Goal: Task Accomplishment & Management: Use online tool/utility

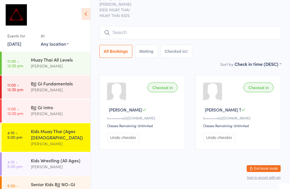
scroll to position [131, 0]
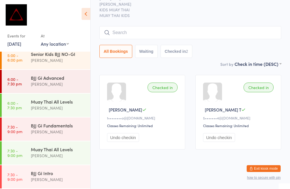
click at [43, 104] on div "Muay Thai All Levels" at bounding box center [58, 101] width 55 height 6
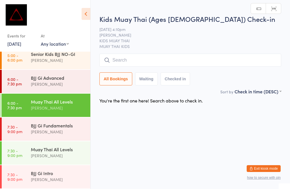
scroll to position [0, 0]
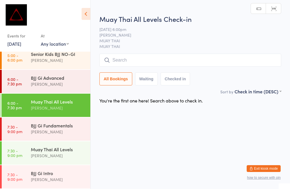
click at [67, 102] on div "Muay Thai All Levels" at bounding box center [58, 101] width 55 height 6
click at [137, 62] on input "search" at bounding box center [190, 60] width 182 height 13
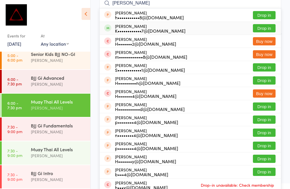
type input "Hargun"
click at [154, 29] on div "K••••••••••••7@gmail.com" at bounding box center [150, 30] width 71 height 5
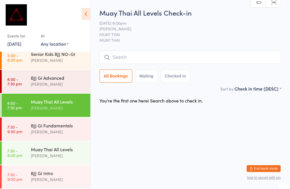
scroll to position [0, 0]
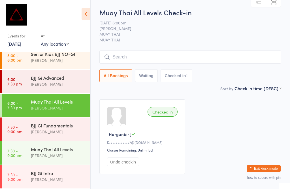
click at [48, 80] on div "BJJ Gi Advanced" at bounding box center [58, 77] width 55 height 6
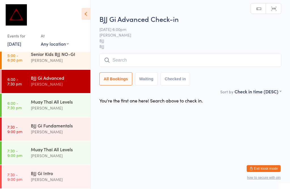
click at [153, 54] on input "search" at bounding box center [190, 60] width 182 height 13
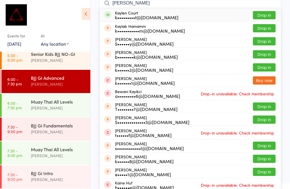
type input "Kayl"
click at [268, 14] on button "Drop in" at bounding box center [264, 15] width 23 height 8
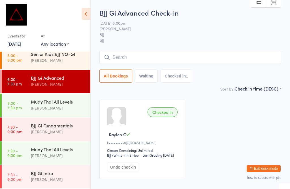
scroll to position [0, 0]
click at [152, 55] on input "search" at bounding box center [190, 57] width 182 height 13
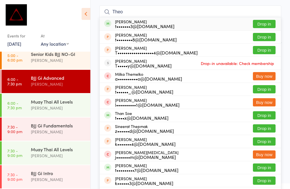
scroll to position [46, 0]
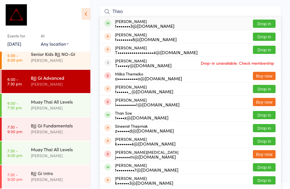
click at [259, 17] on input "Theo" at bounding box center [190, 11] width 182 height 13
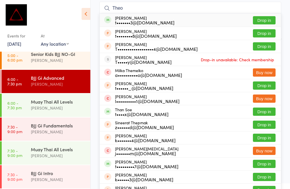
scroll to position [51, 0]
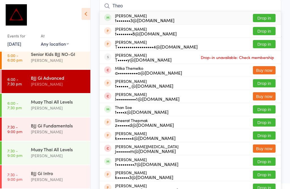
type input "Theo"
click at [272, 15] on button "Drop in" at bounding box center [264, 18] width 23 height 8
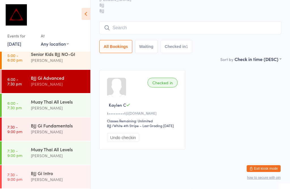
scroll to position [41, 0]
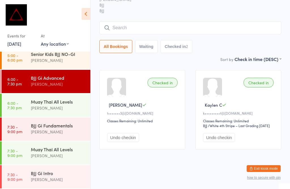
click at [140, 21] on input "search" at bounding box center [190, 27] width 182 height 13
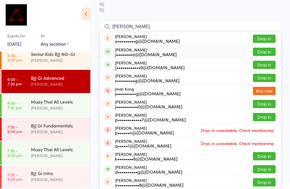
type input "Jiang"
click at [257, 48] on button "Drop in" at bounding box center [264, 52] width 23 height 8
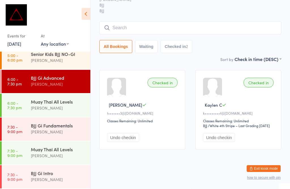
scroll to position [41, 0]
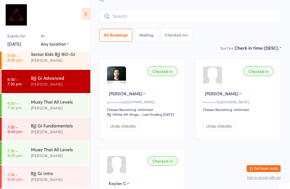
click at [168, 18] on input "search" at bounding box center [190, 16] width 182 height 13
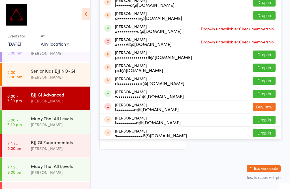
scroll to position [137, 0]
type input "Luca"
click at [272, 89] on button "Drop in" at bounding box center [264, 93] width 23 height 8
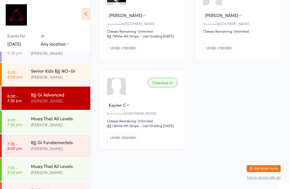
scroll to position [121, 0]
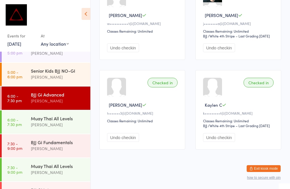
click at [57, 147] on div "[PERSON_NAME]" at bounding box center [58, 148] width 55 height 7
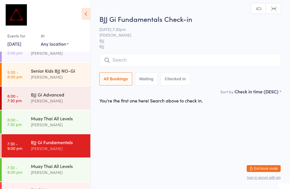
scroll to position [69, 0]
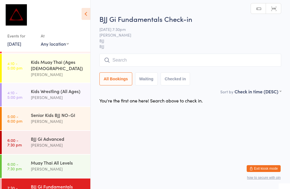
click at [64, 145] on div "[PERSON_NAME]" at bounding box center [58, 145] width 55 height 7
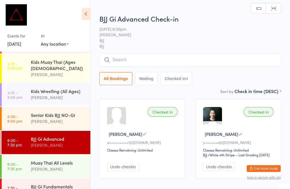
click at [223, 61] on input "search" at bounding box center [190, 59] width 182 height 13
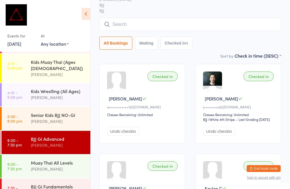
scroll to position [54, 0]
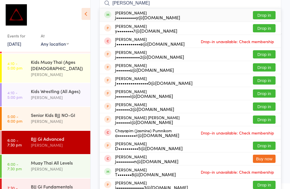
type input "[PERSON_NAME]"
click at [195, 12] on div "[PERSON_NAME] Le j••••••••••y@[DOMAIN_NAME] Drop in" at bounding box center [190, 14] width 181 height 13
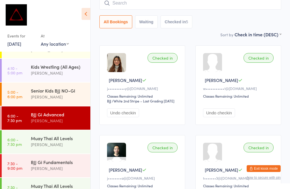
scroll to position [96, 0]
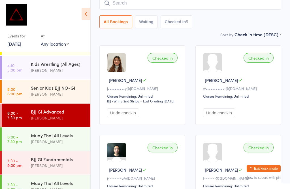
click at [69, 117] on div "[PERSON_NAME]" at bounding box center [58, 117] width 55 height 7
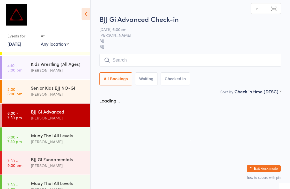
scroll to position [0, 0]
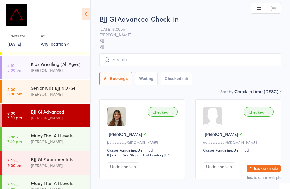
click at [157, 60] on input "search" at bounding box center [190, 59] width 182 height 13
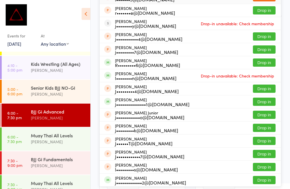
scroll to position [74, 0]
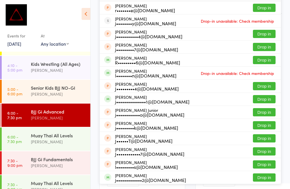
type input "Jamie"
click at [266, 59] on button "Drop in" at bounding box center [264, 60] width 23 height 8
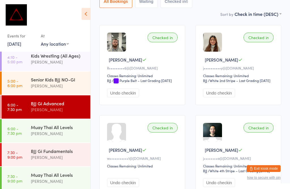
scroll to position [113, 0]
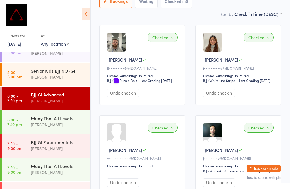
click at [59, 121] on div "Muay Thai All Levels" at bounding box center [58, 118] width 55 height 6
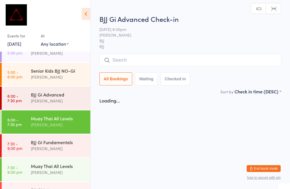
scroll to position [0, 0]
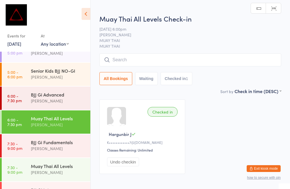
click at [165, 59] on input "search" at bounding box center [190, 59] width 182 height 13
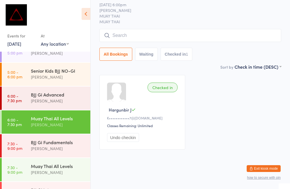
scroll to position [54, 0]
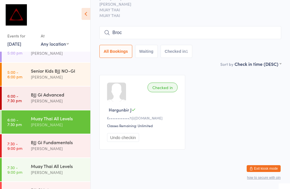
type input "Brock"
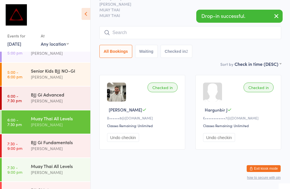
type input "o"
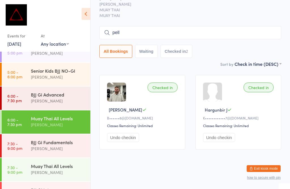
type input "pell"
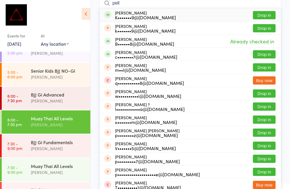
click at [266, 12] on button "Drop in" at bounding box center [264, 15] width 23 height 8
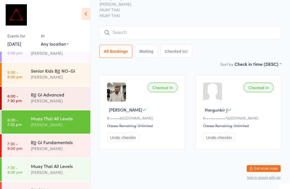
scroll to position [31, 0]
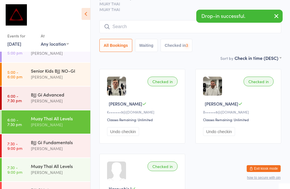
click at [173, 29] on input "search" at bounding box center [190, 26] width 182 height 13
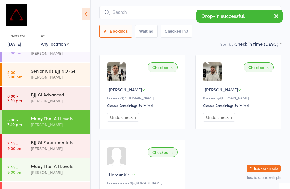
scroll to position [51, 0]
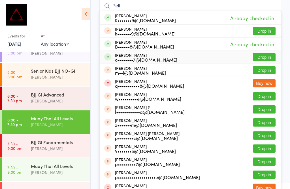
type input "Pell"
click at [268, 54] on button "Drop in" at bounding box center [264, 57] width 23 height 8
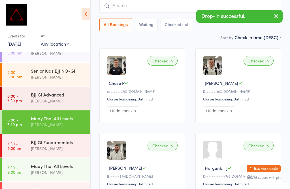
click at [275, 15] on icon "button" at bounding box center [276, 15] width 7 height 7
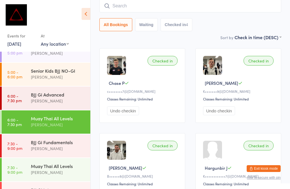
click at [180, 6] on input "search" at bounding box center [190, 5] width 182 height 13
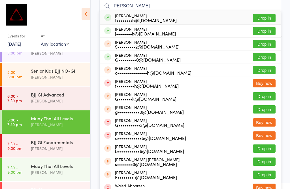
type input "Gresh"
click at [268, 16] on button "Drop in" at bounding box center [264, 18] width 23 height 8
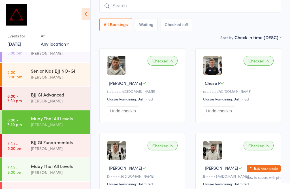
click at [74, 145] on div "BJJ Gi Fundamentals" at bounding box center [58, 142] width 55 height 6
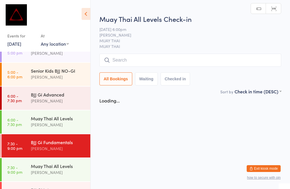
scroll to position [0, 0]
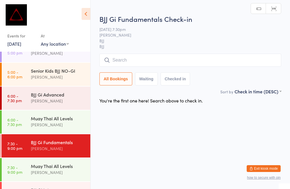
click at [70, 99] on div "[PERSON_NAME]" at bounding box center [58, 100] width 55 height 7
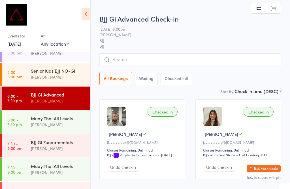
click at [138, 60] on input "search" at bounding box center [190, 59] width 182 height 13
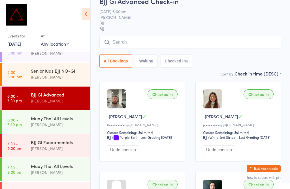
scroll to position [54, 0]
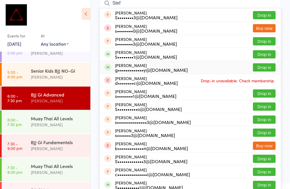
type input "Stef"
click at [270, 67] on button "Drop in" at bounding box center [264, 67] width 23 height 8
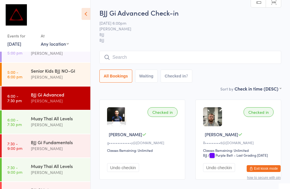
scroll to position [0, 0]
click at [143, 55] on input "search" at bounding box center [190, 57] width 182 height 13
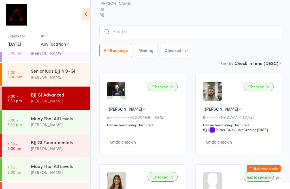
scroll to position [51, 0]
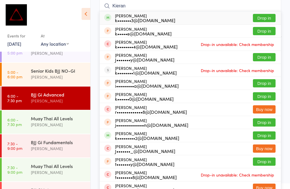
type input "Kieran"
click at [271, 14] on button "Drop in" at bounding box center [264, 18] width 23 height 8
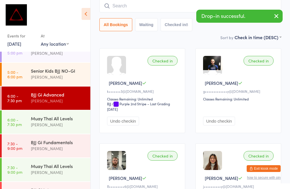
click at [150, 5] on input "search" at bounding box center [190, 5] width 182 height 13
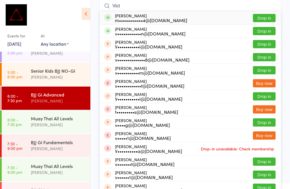
type input "Vict"
click at [268, 16] on button "Drop in" at bounding box center [264, 18] width 23 height 8
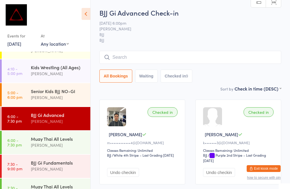
scroll to position [0, 0]
click at [71, 94] on div "Senior Kids BJJ NO-GI" at bounding box center [58, 91] width 55 height 6
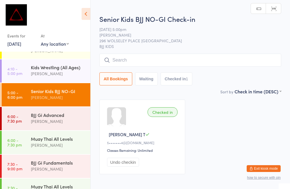
click at [157, 58] on input "search" at bounding box center [190, 60] width 182 height 13
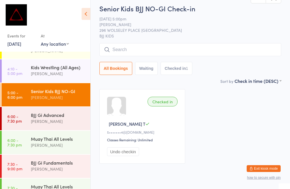
scroll to position [54, 0]
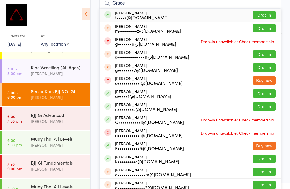
type input "Grace"
click at [267, 15] on button "Drop in" at bounding box center [264, 15] width 23 height 8
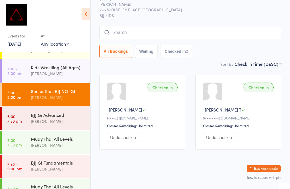
scroll to position [90, 0]
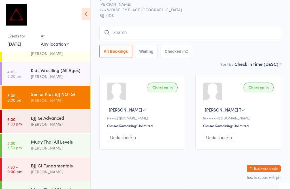
click at [33, 125] on div "[PERSON_NAME]" at bounding box center [58, 124] width 55 height 7
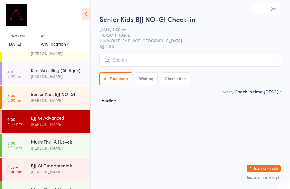
scroll to position [0, 0]
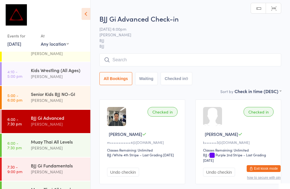
click at [125, 58] on input "search" at bounding box center [190, 59] width 182 height 13
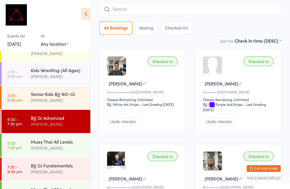
scroll to position [54, 0]
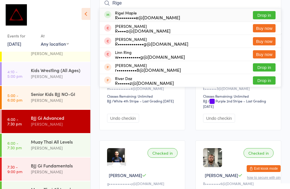
type input "Rige"
click at [272, 15] on button "Drop in" at bounding box center [264, 15] width 23 height 8
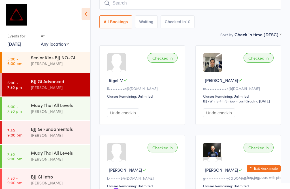
scroll to position [127, 0]
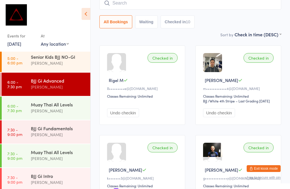
click at [57, 86] on div "[PERSON_NAME]" at bounding box center [58, 87] width 55 height 7
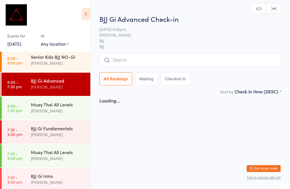
scroll to position [0, 0]
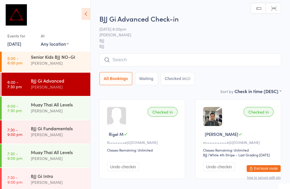
click at [152, 58] on input "search" at bounding box center [190, 59] width 182 height 13
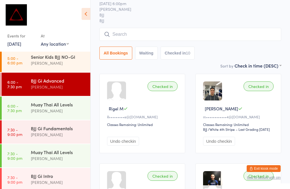
scroll to position [54, 0]
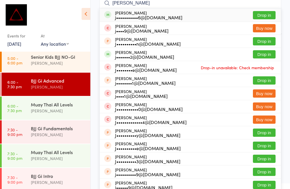
type input "Joshua mallett"
click at [267, 12] on button "Drop in" at bounding box center [264, 15] width 23 height 8
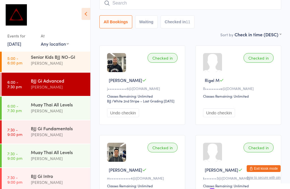
click at [138, 4] on input "search" at bounding box center [190, 3] width 182 height 13
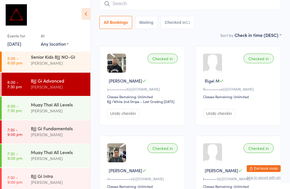
scroll to position [51, 0]
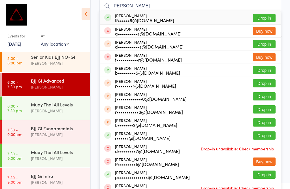
type input "[PERSON_NAME]"
click at [262, 17] on button "Drop in" at bounding box center [264, 18] width 23 height 8
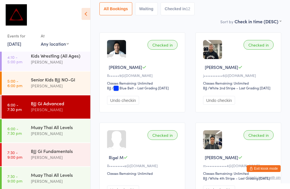
scroll to position [103, 0]
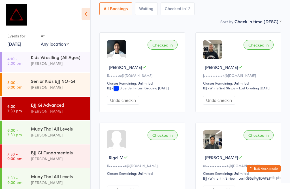
click at [48, 153] on div "BJJ Gi Fundamentals" at bounding box center [58, 152] width 55 height 6
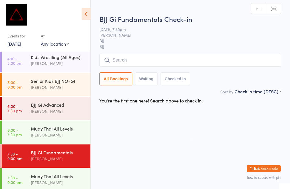
scroll to position [0, 0]
click at [134, 65] on input "search" at bounding box center [190, 60] width 182 height 13
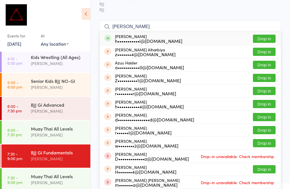
type input "Hyder"
click at [262, 35] on button "Drop in" at bounding box center [264, 39] width 23 height 8
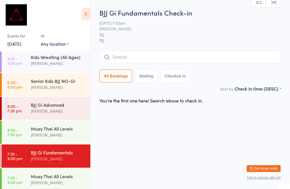
scroll to position [0, 0]
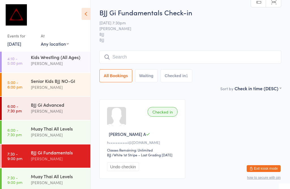
click at [112, 52] on input "search" at bounding box center [190, 56] width 182 height 13
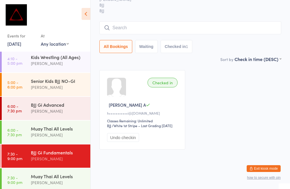
scroll to position [51, 0]
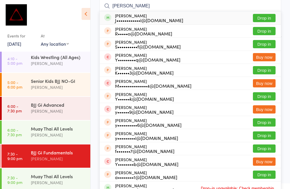
type input "Yousef bastani"
click at [130, 18] on div "J••••••••••••i@[DOMAIN_NAME]" at bounding box center [149, 20] width 68 height 5
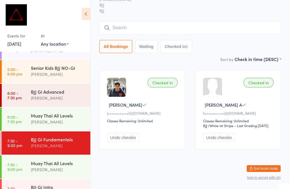
scroll to position [131, 0]
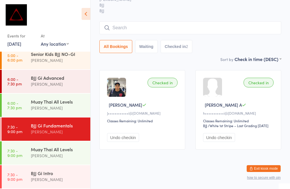
click at [39, 127] on div "BJJ Gi Fundamentals" at bounding box center [58, 125] width 55 height 6
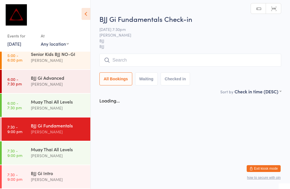
scroll to position [0, 0]
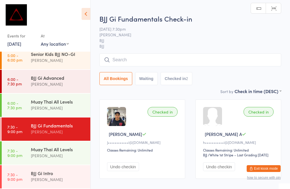
click at [158, 55] on input "search" at bounding box center [190, 59] width 182 height 13
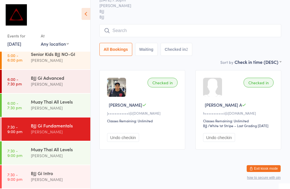
scroll to position [54, 0]
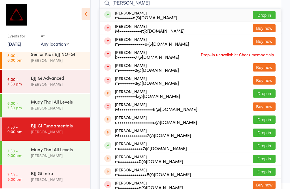
type input "Michael condello"
click at [270, 14] on button "Drop in" at bounding box center [264, 15] width 23 height 8
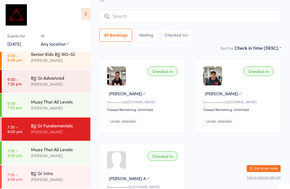
scroll to position [131, 0]
click at [65, 125] on div "BJJ Gi Fundamentals" at bounding box center [58, 125] width 55 height 6
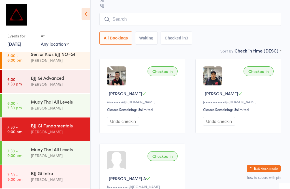
click at [242, 26] on input "search" at bounding box center [190, 19] width 182 height 13
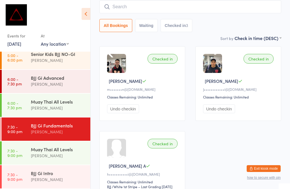
scroll to position [54, 0]
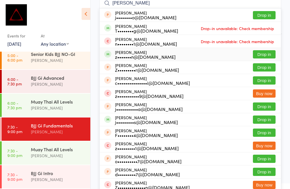
type input "Zachary"
click at [266, 52] on button "Drop in" at bounding box center [264, 54] width 23 height 8
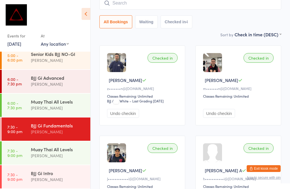
click at [50, 128] on div "BJJ Gi Fundamentals" at bounding box center [58, 125] width 55 height 6
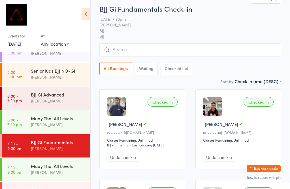
scroll to position [13, 0]
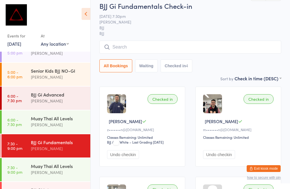
click at [141, 47] on input "search" at bounding box center [190, 46] width 182 height 13
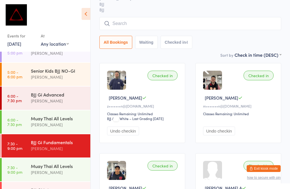
scroll to position [54, 0]
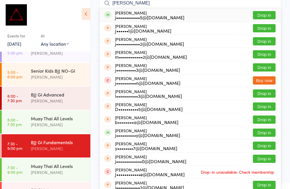
type input "Jane"
click at [268, 14] on button "Drop in" at bounding box center [264, 15] width 23 height 8
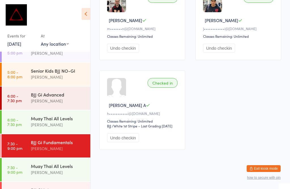
scroll to position [203, 0]
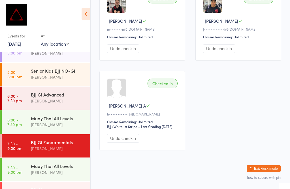
click at [54, 188] on div "BJJ Gi Intro" at bounding box center [58, 189] width 55 height 6
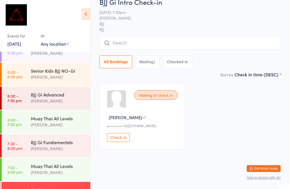
click at [51, 172] on html "You have now entered Kiosk Mode. Members will be able to check themselves in us…" at bounding box center [145, 77] width 290 height 189
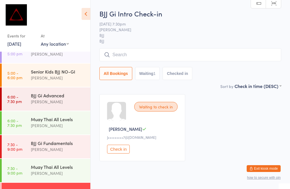
scroll to position [5, 0]
click at [203, 54] on input "search" at bounding box center [190, 55] width 182 height 13
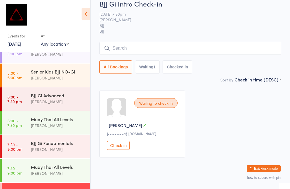
scroll to position [54, 0]
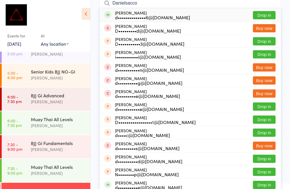
type input "Danielsacco"
click at [269, 12] on button "Drop in" at bounding box center [264, 15] width 23 height 8
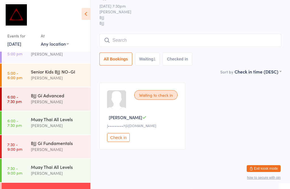
scroll to position [5, 0]
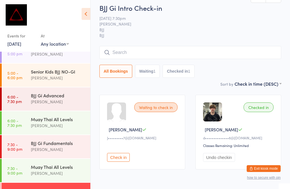
click at [65, 172] on div "[PERSON_NAME]" at bounding box center [58, 173] width 55 height 7
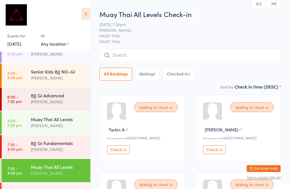
scroll to position [0, 0]
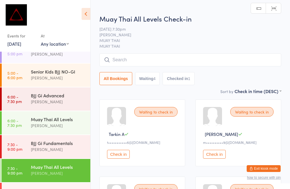
click at [141, 62] on input "search" at bounding box center [190, 59] width 182 height 13
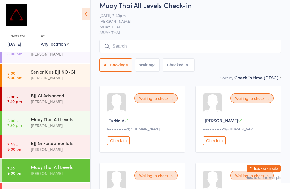
scroll to position [54, 0]
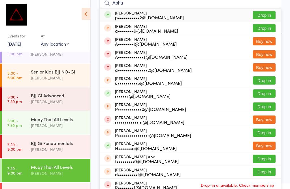
type input "Abha"
click at [139, 18] on div "p•••••••••••2@[DOMAIN_NAME]" at bounding box center [149, 17] width 69 height 5
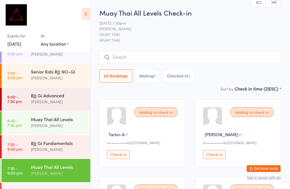
scroll to position [131, 0]
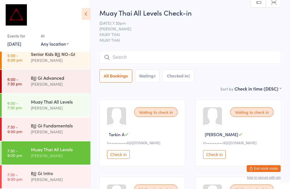
click at [57, 125] on div "BJJ Gi Fundamentals" at bounding box center [58, 125] width 55 height 6
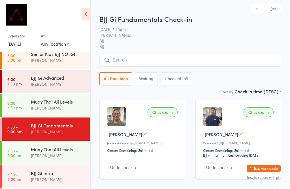
click at [141, 56] on input "search" at bounding box center [190, 60] width 182 height 13
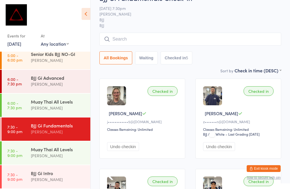
scroll to position [54, 0]
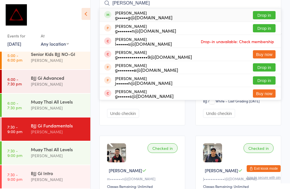
type input "Giulio"
click at [264, 12] on button "Drop in" at bounding box center [264, 15] width 23 height 8
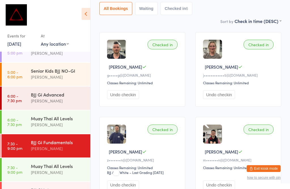
scroll to position [71, 0]
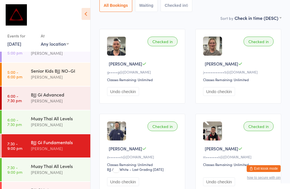
click at [41, 139] on div "BJJ Gi Fundamentals" at bounding box center [58, 142] width 55 height 6
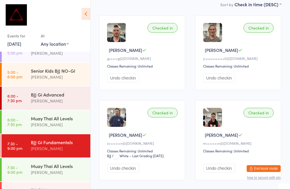
scroll to position [86, 0]
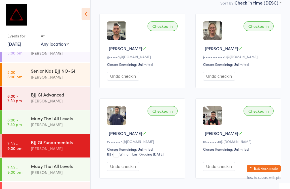
click at [60, 145] on div "[PERSON_NAME]" at bounding box center [58, 148] width 55 height 7
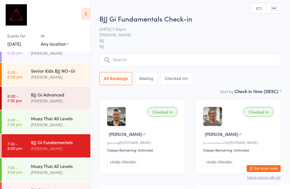
click at [132, 61] on input "search" at bounding box center [190, 59] width 182 height 13
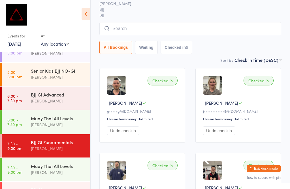
scroll to position [54, 0]
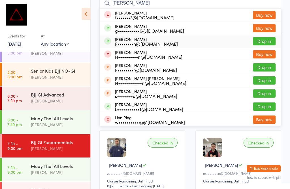
type input "Finn"
click at [162, 42] on div "F••••••••n@[DOMAIN_NAME]" at bounding box center [146, 43] width 63 height 5
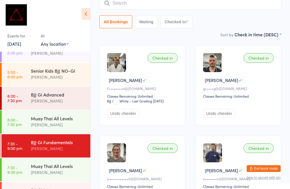
click at [35, 142] on div "BJJ Gi Fundamentals" at bounding box center [58, 142] width 55 height 6
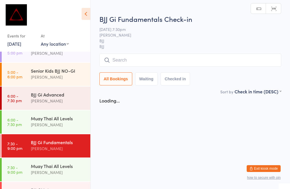
scroll to position [0, 0]
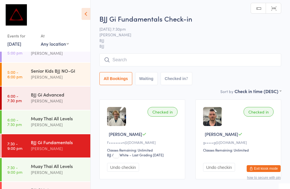
click at [122, 55] on input "search" at bounding box center [190, 59] width 182 height 13
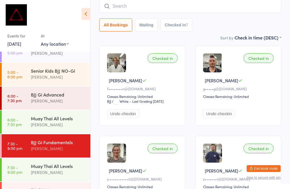
scroll to position [54, 0]
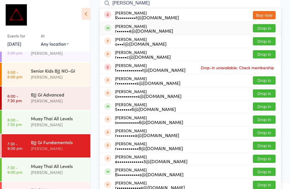
type input "Rob"
click at [118, 26] on div "Rob Brien r••••••4@gmail.com" at bounding box center [144, 28] width 58 height 9
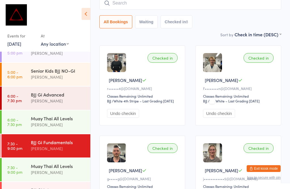
click at [47, 151] on div "[PERSON_NAME]" at bounding box center [58, 148] width 55 height 7
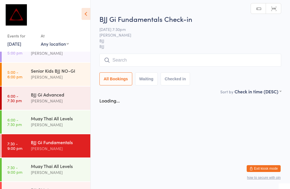
scroll to position [0, 0]
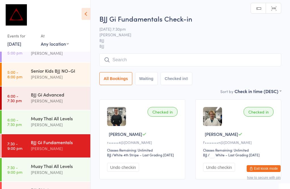
click at [161, 9] on html "You have now entered Kiosk Mode. Members will be able to check themselves in us…" at bounding box center [145, 94] width 290 height 189
click at [156, 58] on input "search" at bounding box center [190, 59] width 182 height 13
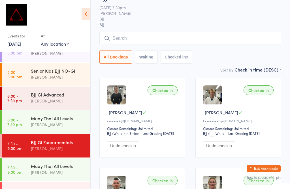
scroll to position [54, 0]
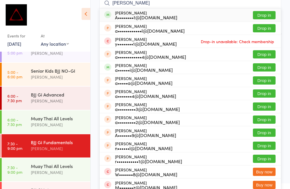
type input "Andy c"
click at [268, 11] on button "Drop in" at bounding box center [264, 15] width 23 height 8
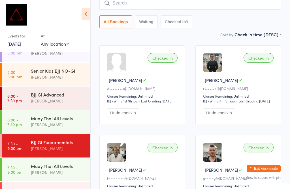
click at [155, 5] on input "search" at bounding box center [190, 3] width 182 height 13
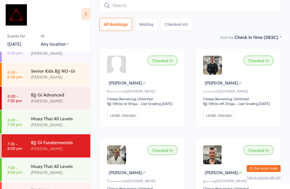
scroll to position [51, 0]
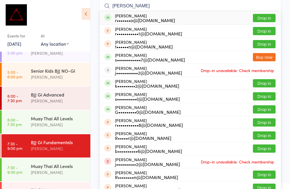
type input "Ryan c"
click at [270, 14] on button "Drop in" at bounding box center [264, 18] width 23 height 8
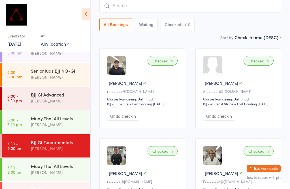
click at [141, 6] on input "search" at bounding box center [190, 5] width 182 height 13
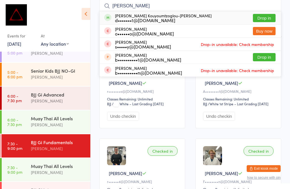
type input "Owen kouyou"
click at [257, 16] on button "Drop in" at bounding box center [264, 18] width 23 height 8
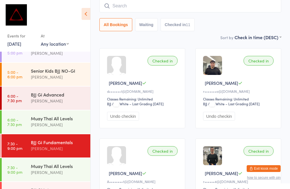
scroll to position [111, 0]
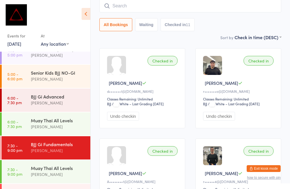
click at [67, 157] on div "BJJ Gi Fundamentals Linc Hancock" at bounding box center [60, 147] width 59 height 22
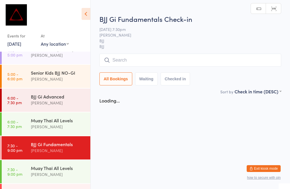
scroll to position [0, 0]
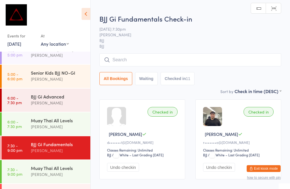
click at [156, 57] on input "search" at bounding box center [190, 59] width 182 height 13
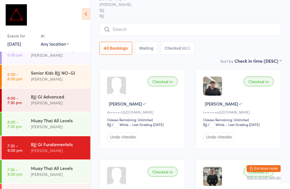
scroll to position [54, 0]
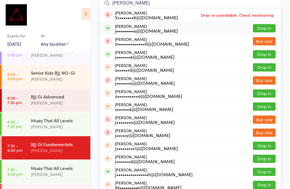
type input "John za"
click at [266, 26] on button "Drop in" at bounding box center [264, 28] width 23 height 8
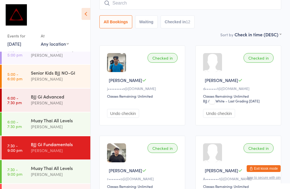
click at [143, 4] on input "search" at bounding box center [190, 3] width 182 height 13
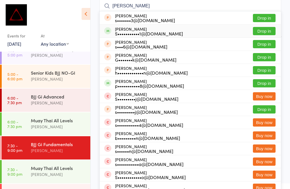
type input "Steven"
click at [265, 30] on button "Drop in" at bounding box center [264, 31] width 23 height 8
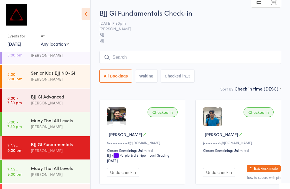
scroll to position [0, 0]
click at [209, 59] on input "search" at bounding box center [190, 57] width 182 height 13
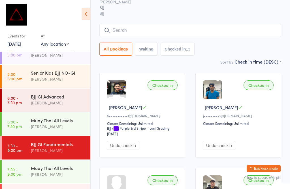
scroll to position [51, 0]
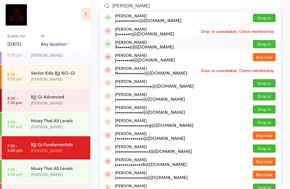
type input "Jeremy"
click at [267, 41] on button "Drop in" at bounding box center [264, 44] width 23 height 8
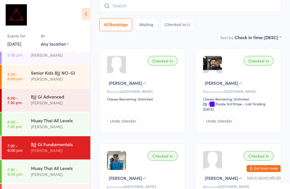
click at [21, 101] on time "6:00 - 7:30 pm" at bounding box center [14, 99] width 14 height 9
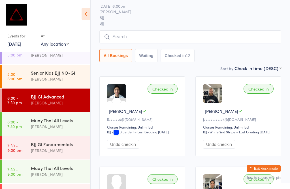
scroll to position [20, 0]
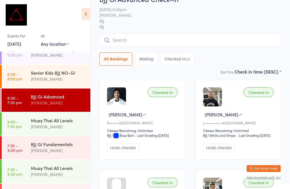
click at [136, 37] on input "search" at bounding box center [190, 40] width 182 height 13
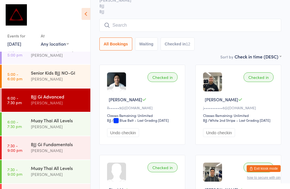
scroll to position [54, 0]
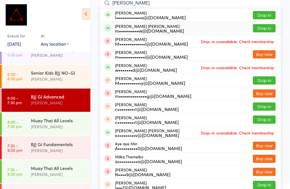
type input "Mika"
click at [262, 31] on button "Drop in" at bounding box center [264, 28] width 23 height 8
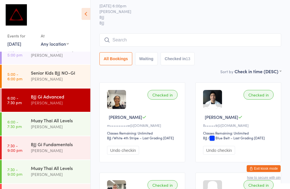
scroll to position [18, 0]
click at [193, 40] on input "search" at bounding box center [190, 39] width 182 height 13
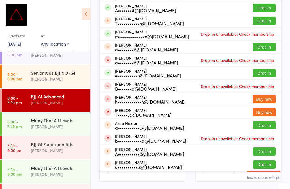
scroll to position [102, 0]
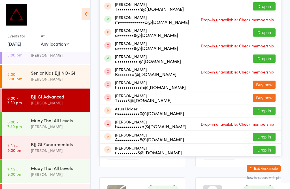
type input "Aide"
click at [266, 55] on button "Drop in" at bounding box center [264, 58] width 23 height 8
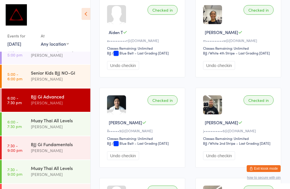
click at [60, 95] on div "BJJ Gi Advanced" at bounding box center [58, 96] width 55 height 6
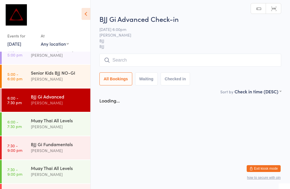
click at [153, 54] on input "search" at bounding box center [190, 60] width 182 height 13
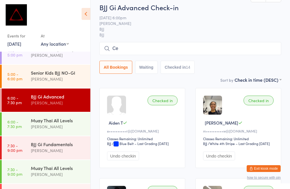
scroll to position [26, 0]
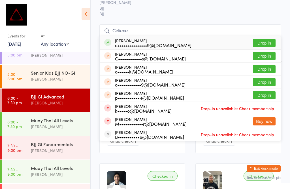
type input "Celiene"
click at [266, 40] on button "Drop in" at bounding box center [264, 43] width 23 height 8
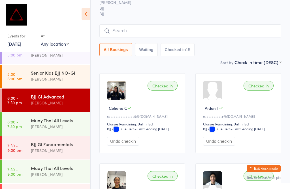
click at [141, 25] on input "search" at bounding box center [190, 30] width 182 height 13
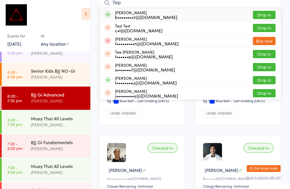
scroll to position [50, 0]
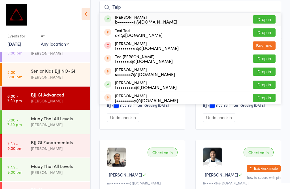
type input "Teip"
click at [261, 17] on button "Drop in" at bounding box center [264, 19] width 23 height 8
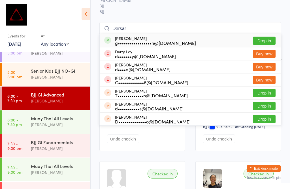
scroll to position [21, 0]
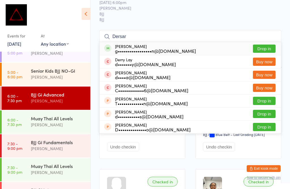
type input "Dersar"
click at [269, 43] on div "George Dersarkisian g•••••••••••••••••n@gmail.com Drop in" at bounding box center [190, 48] width 181 height 13
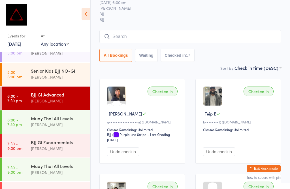
scroll to position [35, 0]
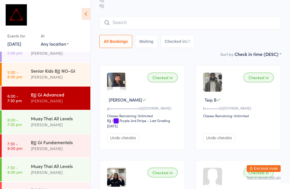
click at [63, 149] on div "[PERSON_NAME]" at bounding box center [58, 148] width 55 height 7
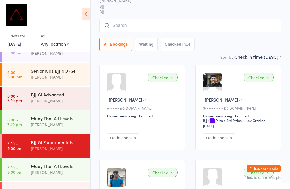
scroll to position [0, 0]
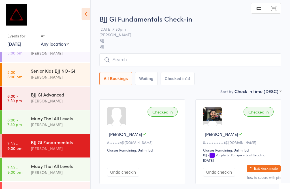
click at [64, 97] on div "BJJ Gi Advanced" at bounding box center [58, 94] width 55 height 6
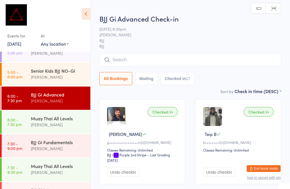
click at [159, 54] on input "search" at bounding box center [190, 59] width 182 height 13
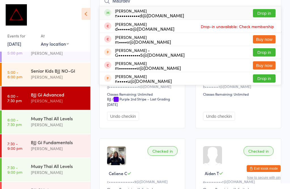
scroll to position [55, 0]
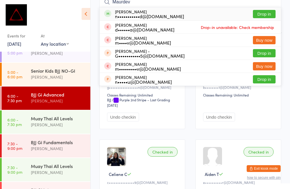
type input "Maurdev"
click at [149, 13] on div "Nicholas Maurdev n•••••••••••d@gmail.com" at bounding box center [149, 13] width 69 height 9
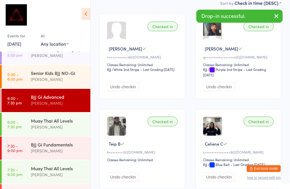
scroll to position [109, 0]
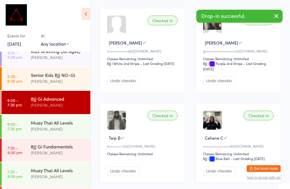
click at [66, 175] on div "[PERSON_NAME]" at bounding box center [58, 176] width 55 height 7
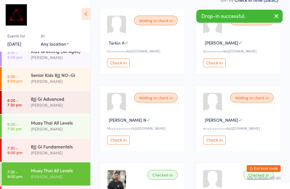
scroll to position [0, 0]
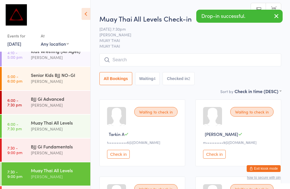
click at [164, 59] on input "search" at bounding box center [190, 59] width 182 height 13
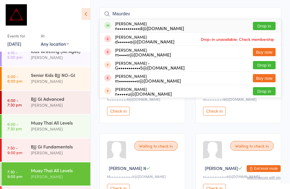
scroll to position [43, 0]
type input "Maurdev"
click at [157, 25] on div "Nicholas Maurdev n•••••••••••d@gmail.com" at bounding box center [149, 26] width 69 height 9
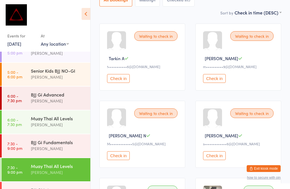
scroll to position [77, 0]
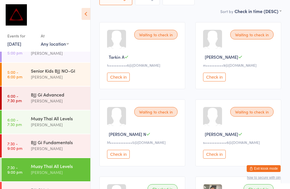
click at [65, 148] on div "[PERSON_NAME]" at bounding box center [58, 148] width 55 height 7
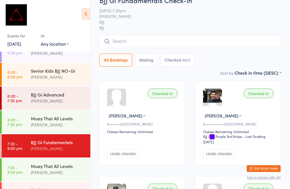
scroll to position [15, 0]
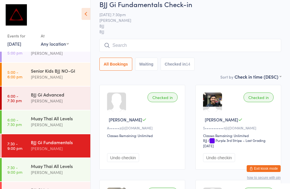
click at [201, 44] on input "search" at bounding box center [190, 45] width 182 height 13
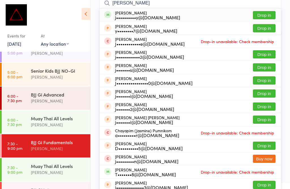
type input "[PERSON_NAME]"
click at [168, 14] on div "[PERSON_NAME] Le j••••••••••y@[DOMAIN_NAME] Drop in" at bounding box center [190, 14] width 181 height 13
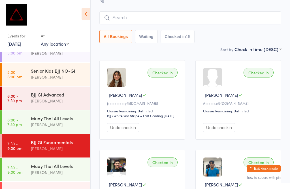
scroll to position [26, 0]
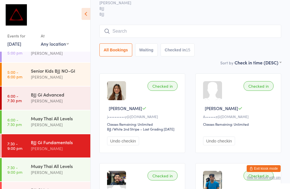
click at [107, 28] on input "search" at bounding box center [190, 31] width 182 height 13
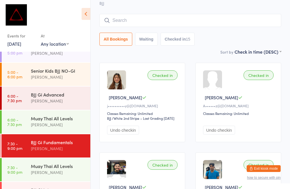
scroll to position [51, 0]
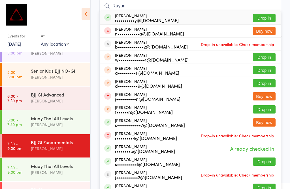
type input "Rayan"
click at [261, 15] on button "Drop in" at bounding box center [264, 18] width 23 height 8
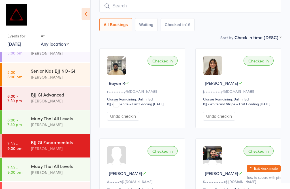
click at [149, 7] on input "search" at bounding box center [190, 5] width 182 height 13
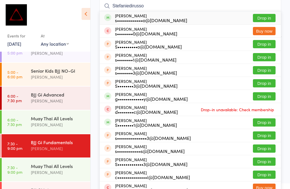
type input "Stefaniedirusso"
click at [266, 16] on button "Drop in" at bounding box center [264, 18] width 23 height 8
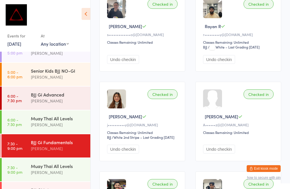
scroll to position [106, 0]
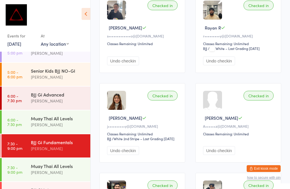
click at [57, 145] on div "BJJ Gi Fundamentals" at bounding box center [58, 142] width 55 height 6
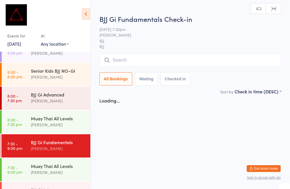
scroll to position [0, 0]
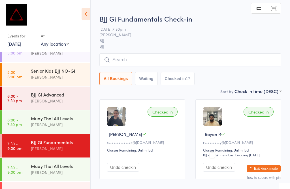
click at [181, 57] on input "search" at bounding box center [190, 59] width 182 height 13
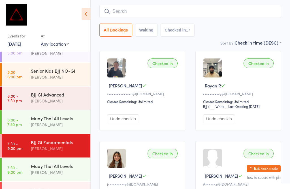
scroll to position [54, 0]
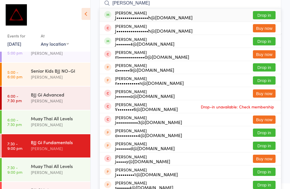
click at [266, 7] on input "[PERSON_NAME]" at bounding box center [190, 3] width 182 height 13
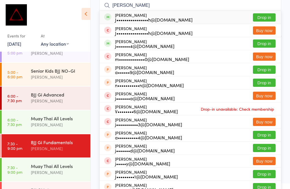
scroll to position [51, 0]
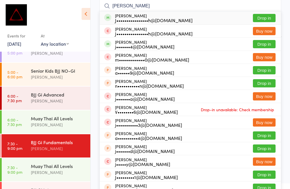
type input "[PERSON_NAME]"
click at [266, 16] on button "Drop in" at bounding box center [264, 18] width 23 height 8
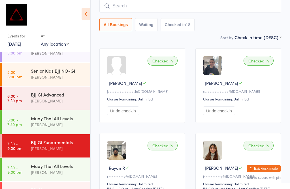
click at [123, 9] on input "search" at bounding box center [190, 5] width 182 height 13
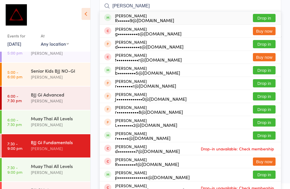
scroll to position [50, 0]
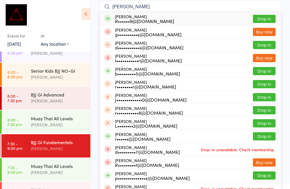
type input "[PERSON_NAME]"
click at [260, 18] on button "Drop in" at bounding box center [264, 19] width 23 height 8
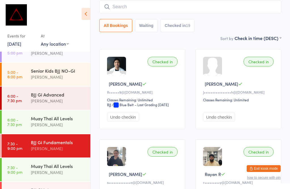
click at [59, 145] on div "BJJ Gi Fundamentals" at bounding box center [58, 142] width 55 height 6
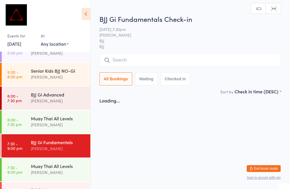
scroll to position [0, 0]
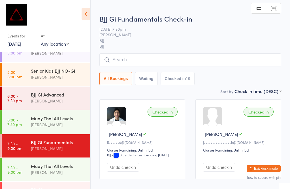
click at [131, 59] on input "search" at bounding box center [190, 59] width 182 height 13
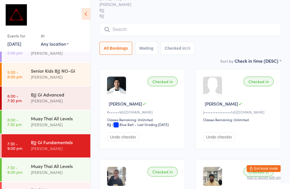
scroll to position [54, 0]
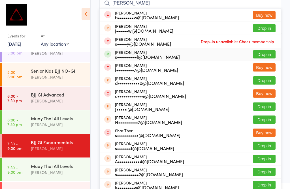
type input "[PERSON_NAME]"
click at [268, 54] on button "Drop in" at bounding box center [264, 54] width 23 height 8
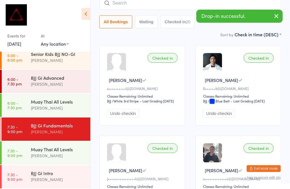
scroll to position [131, 0]
click at [58, 80] on div "BJJ Gi Advanced" at bounding box center [58, 77] width 55 height 6
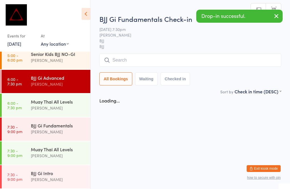
scroll to position [0, 0]
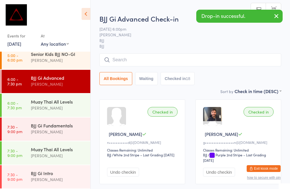
click at [124, 61] on input "search" at bounding box center [190, 59] width 182 height 13
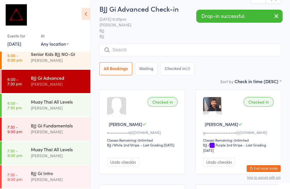
scroll to position [54, 0]
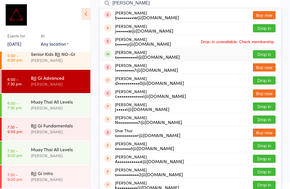
type input "[PERSON_NAME]"
click at [270, 51] on button "Drop in" at bounding box center [264, 54] width 23 height 8
